Goal: Task Accomplishment & Management: Complete application form

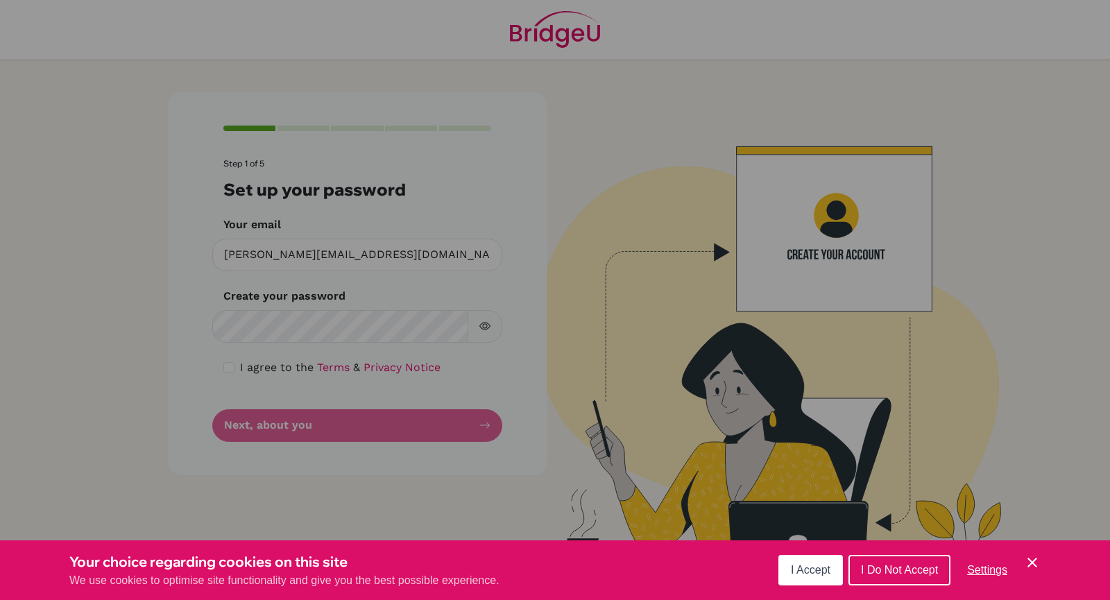
click at [796, 571] on span "I Accept" at bounding box center [811, 570] width 40 height 12
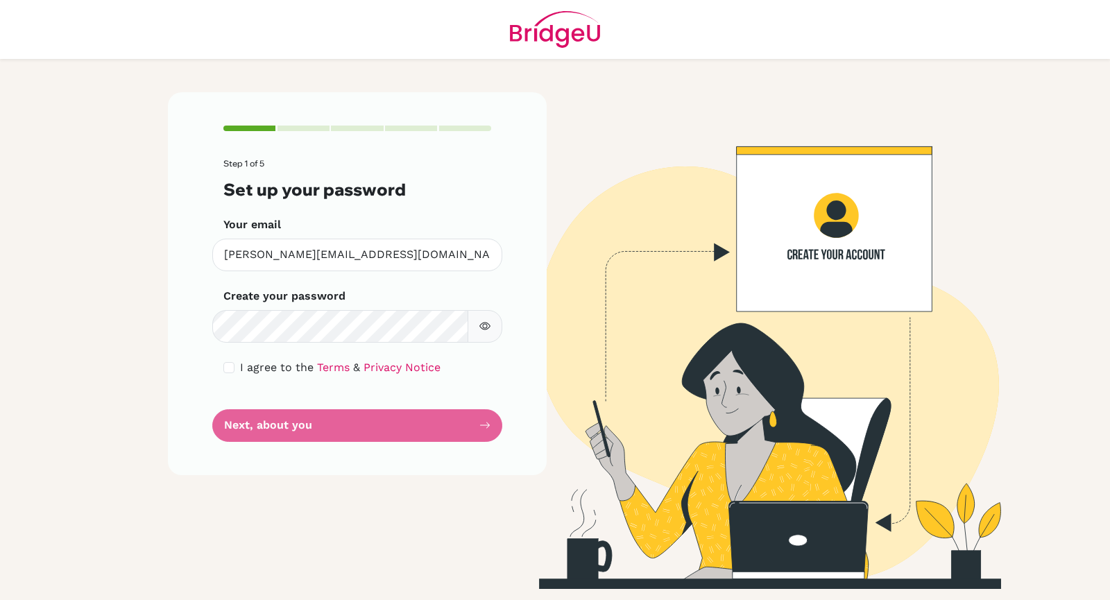
click at [232, 379] on form "Step 1 of 5 Set up your password Your email owen.chien@iis.kh.edu.tw Invalid em…" at bounding box center [357, 300] width 268 height 282
click at [234, 375] on form "Step 1 of 5 Set up your password Your email owen.chien@iis.kh.edu.tw Invalid em…" at bounding box center [357, 300] width 268 height 282
click at [226, 368] on input "checkbox" at bounding box center [228, 367] width 11 height 11
checkbox input "true"
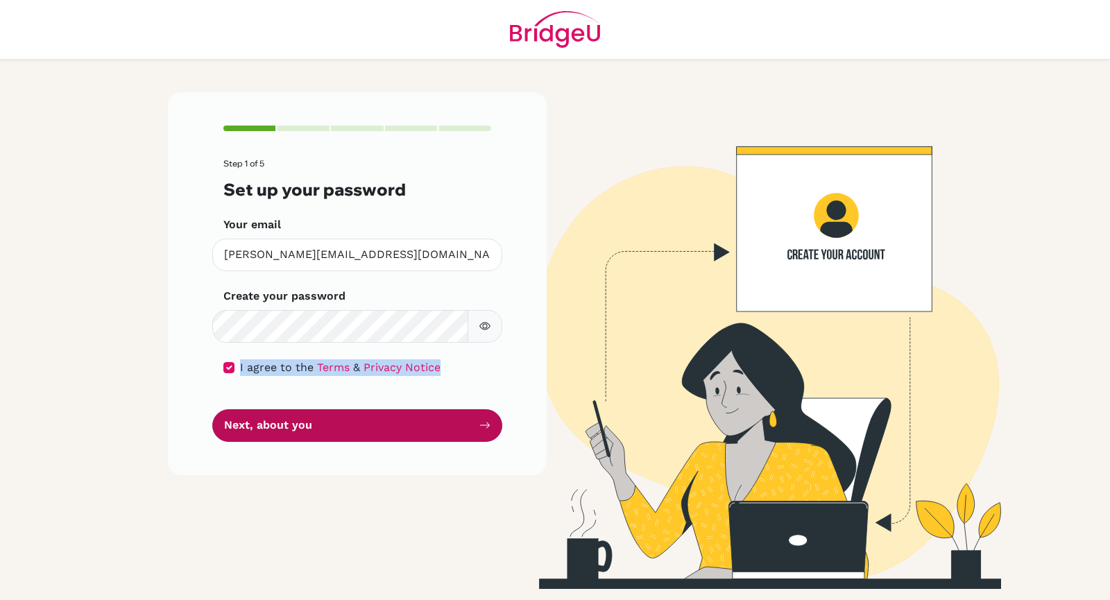
click at [280, 422] on button "Next, about you" at bounding box center [357, 425] width 290 height 33
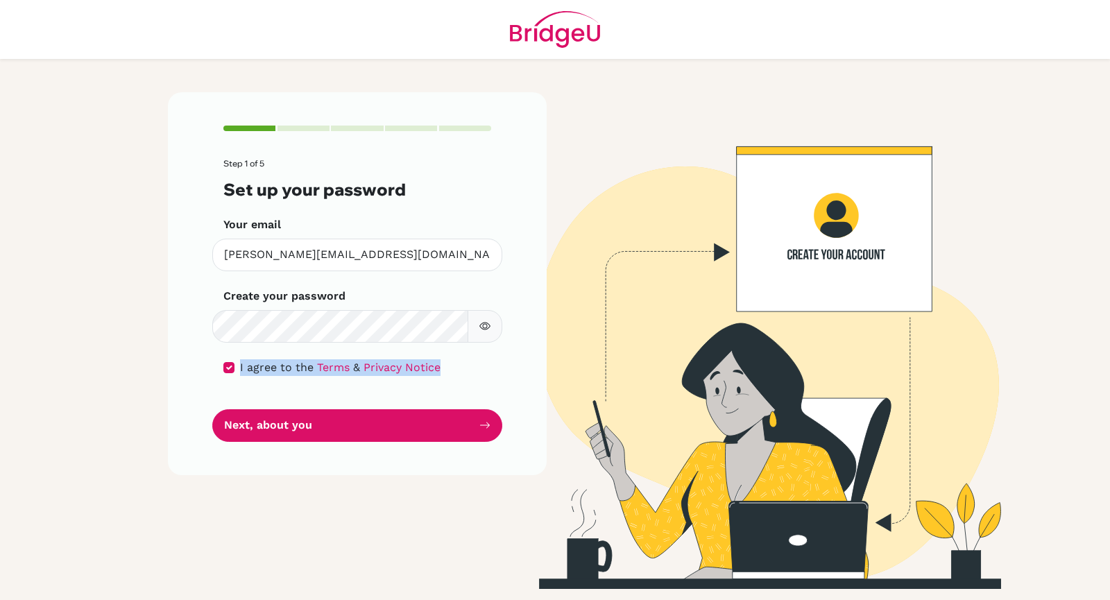
click at [424, 403] on form "Step 1 of 5 Set up your password Your email [PERSON_NAME][EMAIL_ADDRESS][DOMAIN…" at bounding box center [357, 300] width 268 height 282
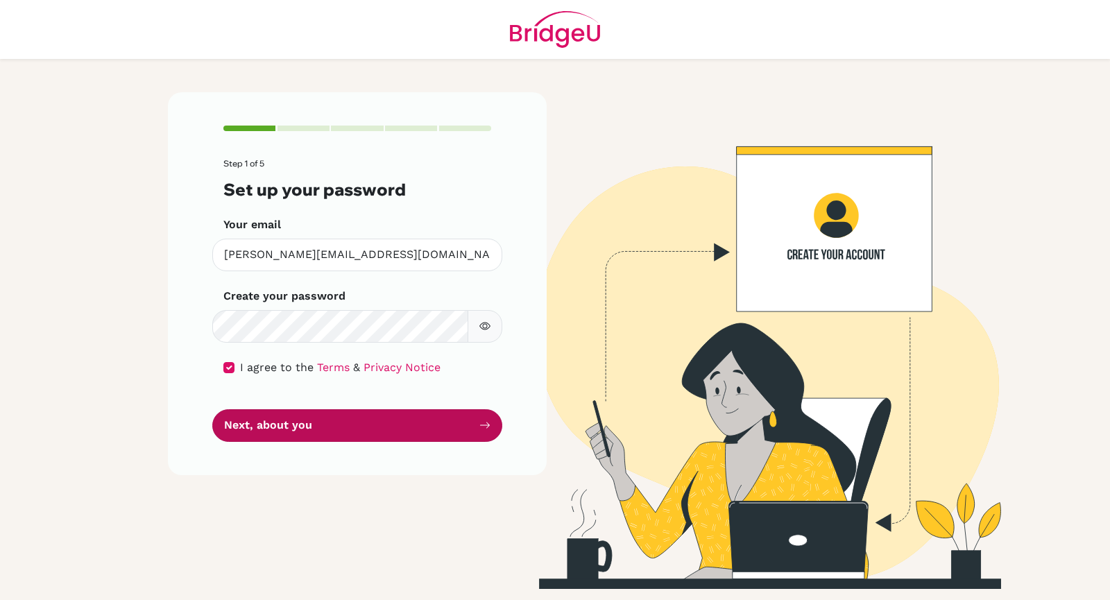
click at [398, 432] on button "Next, about you" at bounding box center [357, 425] width 290 height 33
click at [445, 430] on button "Next, about you" at bounding box center [357, 425] width 290 height 33
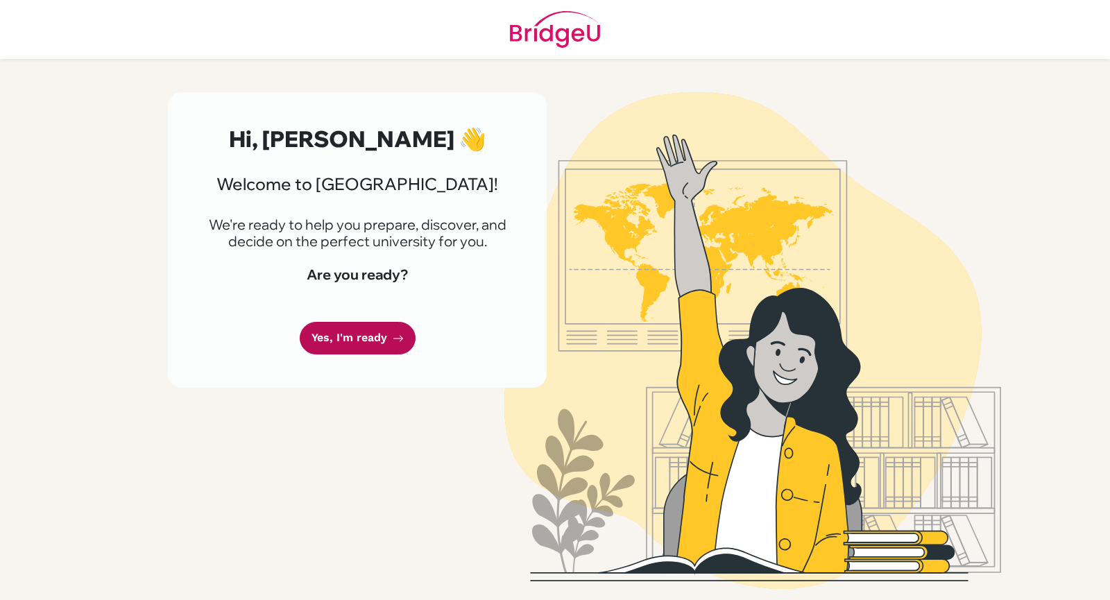
click at [352, 339] on link "Yes, I'm ready" at bounding box center [358, 338] width 116 height 33
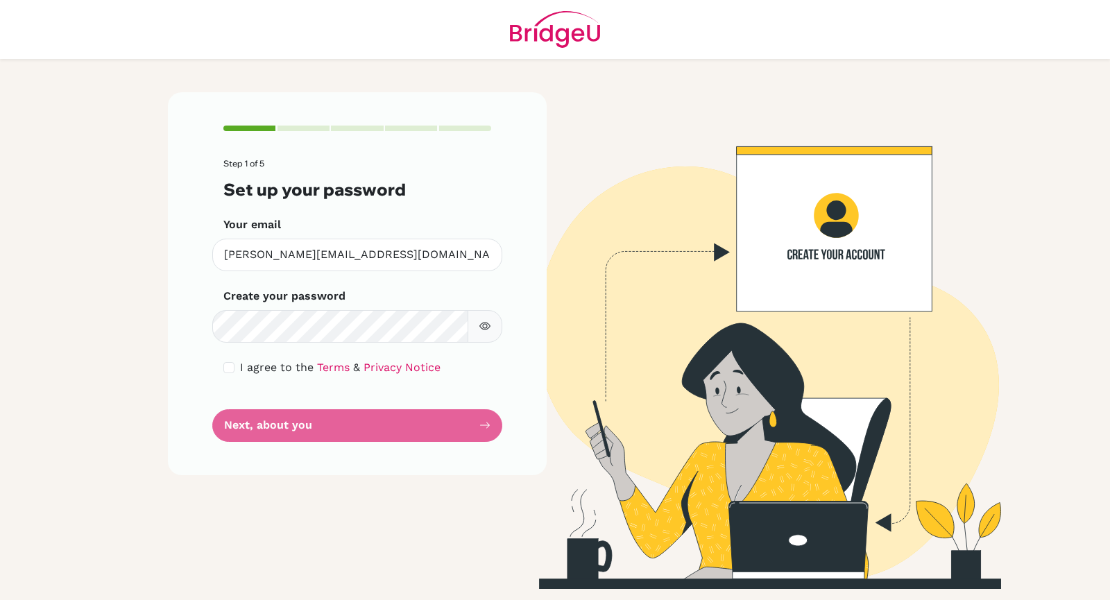
click at [354, 344] on form "Step 1 of 5 Set up your password Your email [PERSON_NAME][EMAIL_ADDRESS][DOMAIN…" at bounding box center [357, 300] width 268 height 282
click at [230, 372] on input "checkbox" at bounding box center [228, 367] width 11 height 11
checkbox input "true"
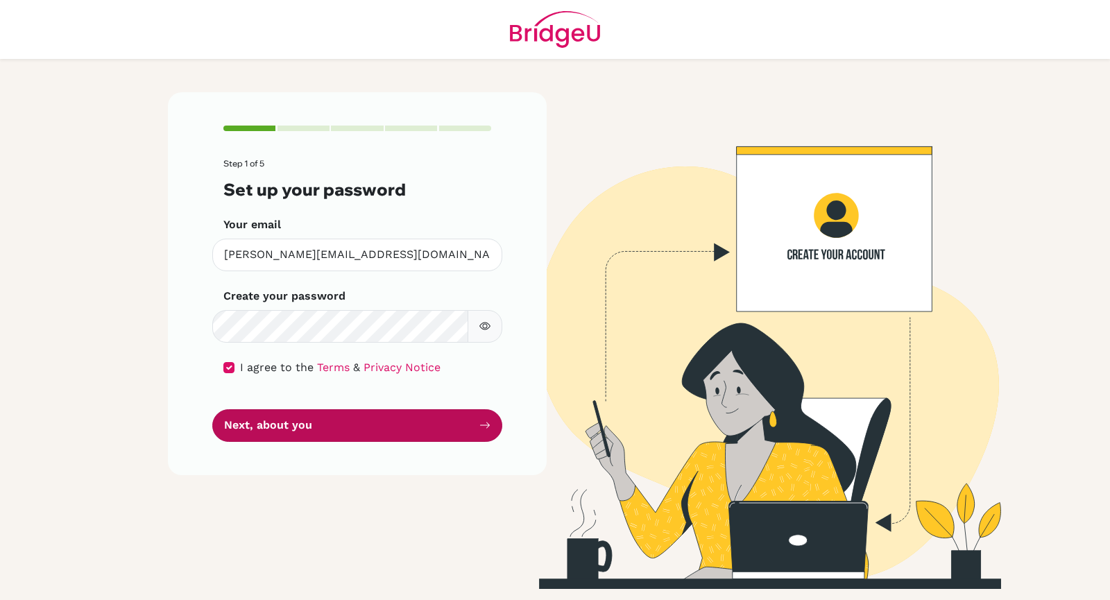
click at [268, 417] on button "Next, about you" at bounding box center [357, 425] width 290 height 33
